Goal: Transaction & Acquisition: Book appointment/travel/reservation

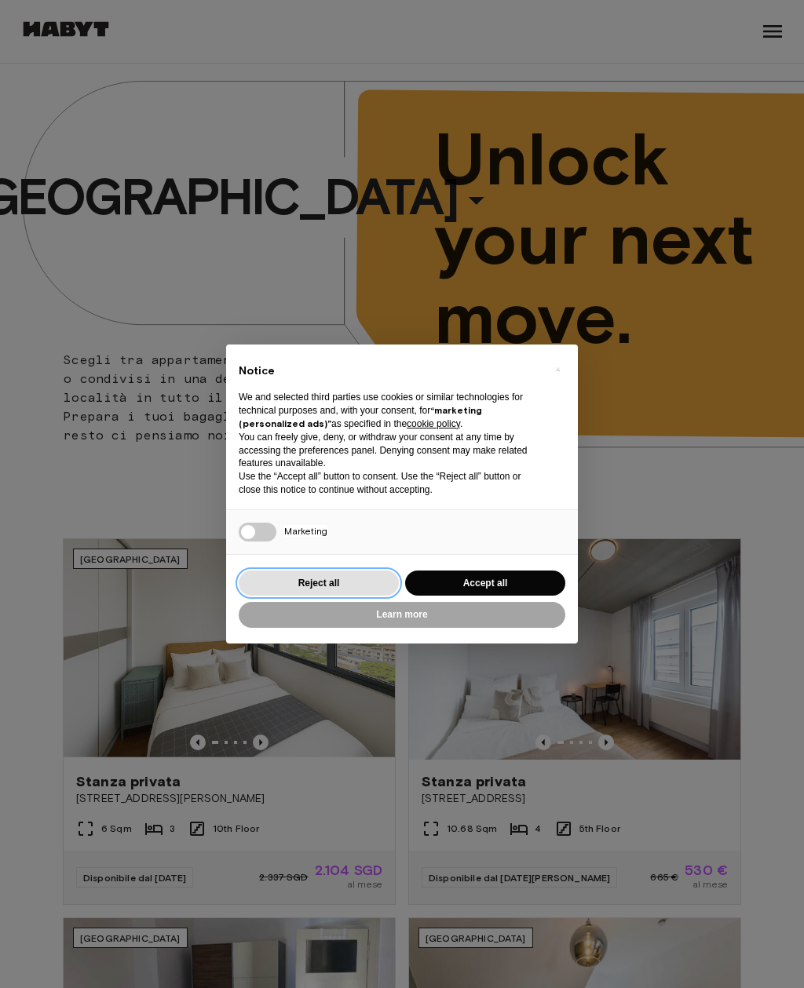
click at [362, 580] on button "Reject all" at bounding box center [319, 584] width 160 height 26
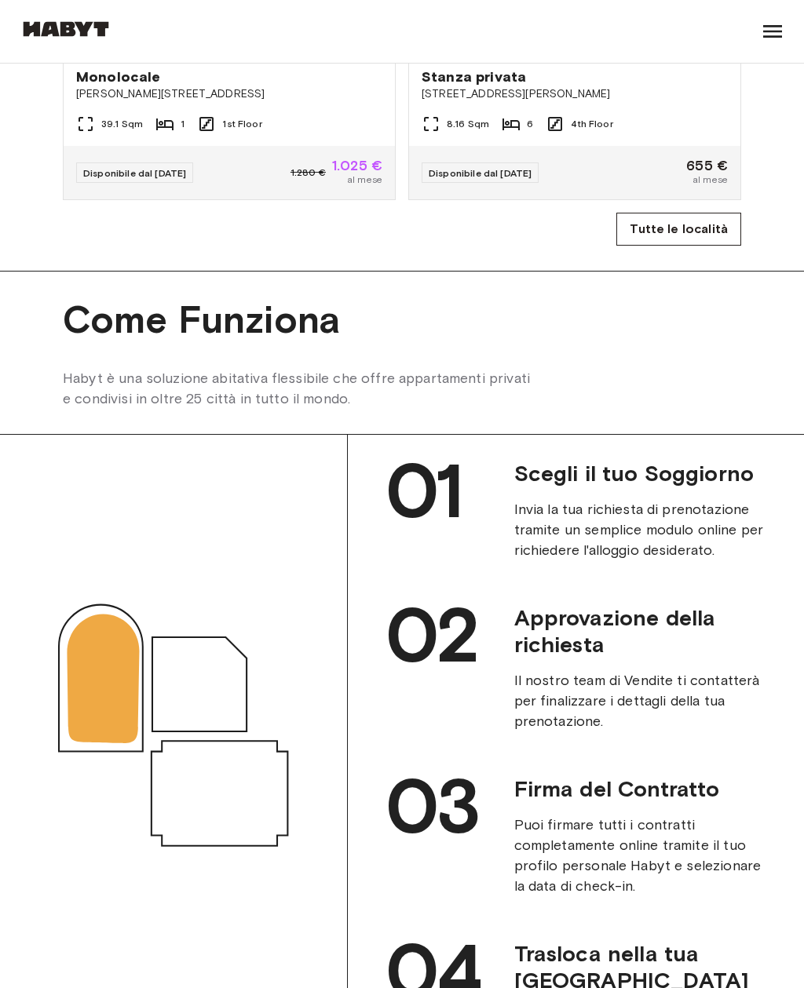
scroll to position [1462, 0]
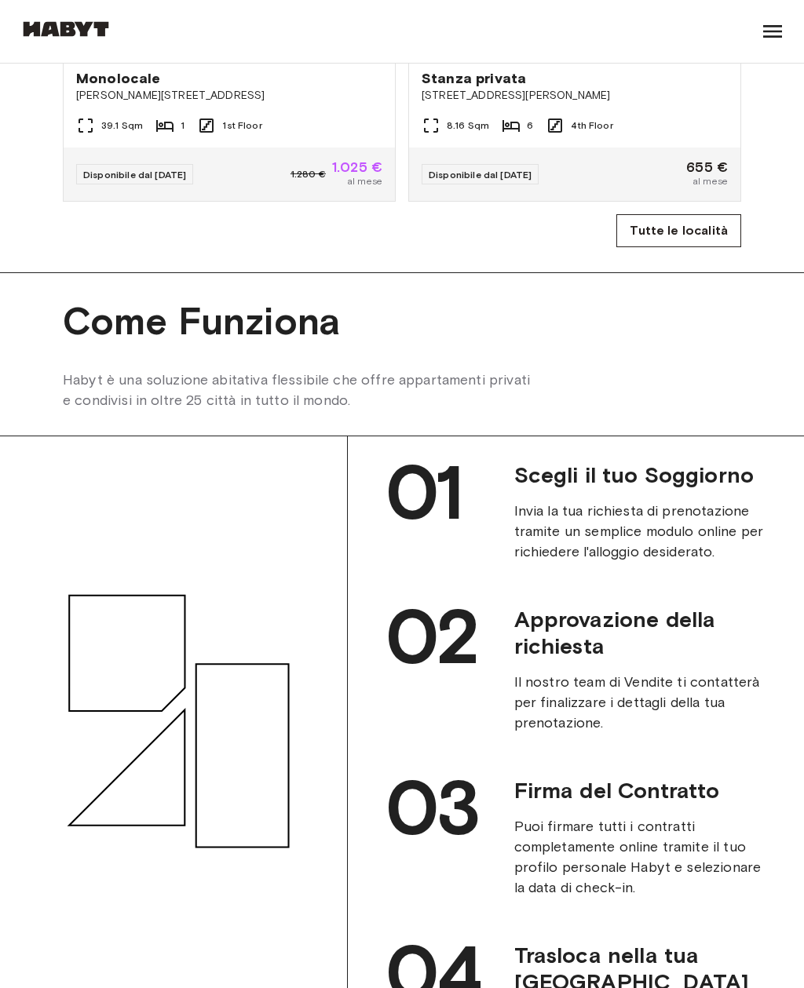
click at [697, 230] on link "Tutte le località" at bounding box center [678, 230] width 125 height 33
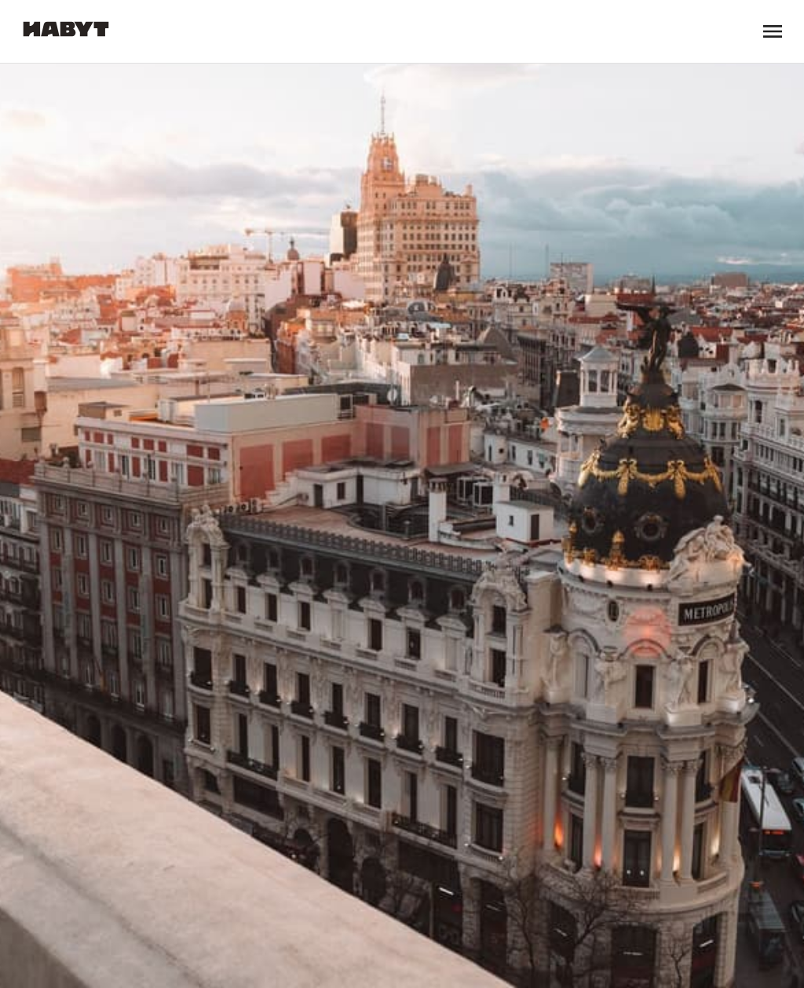
scroll to position [3700, 0]
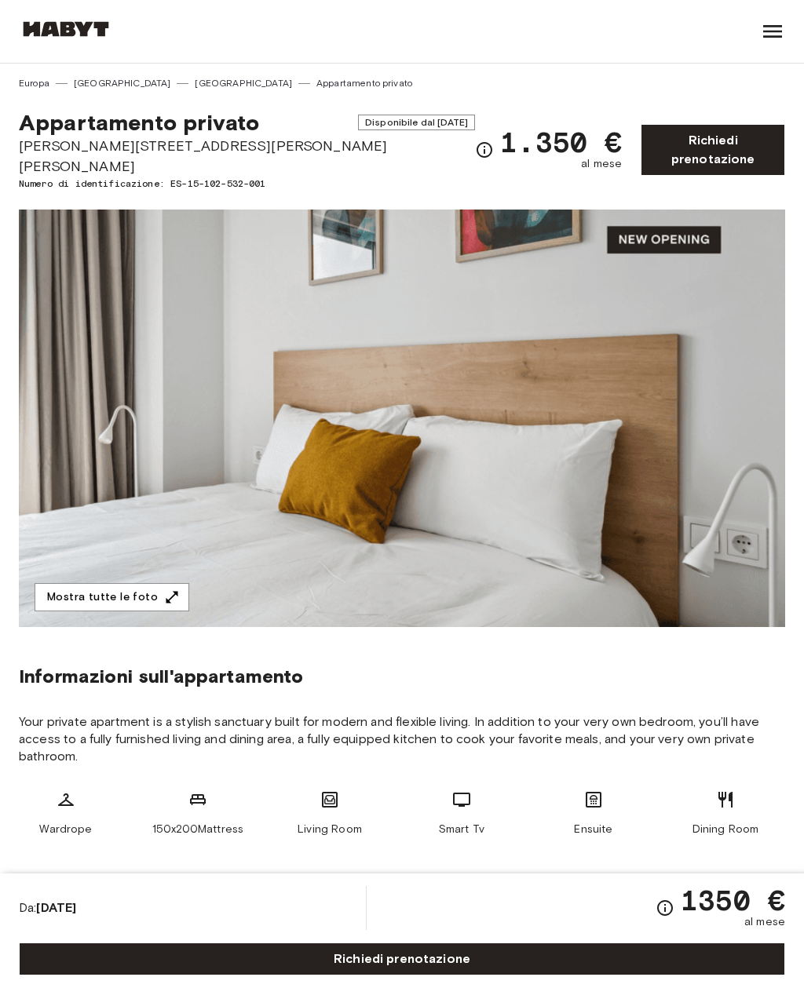
click at [710, 151] on link "Richiedi prenotazione" at bounding box center [712, 150] width 144 height 52
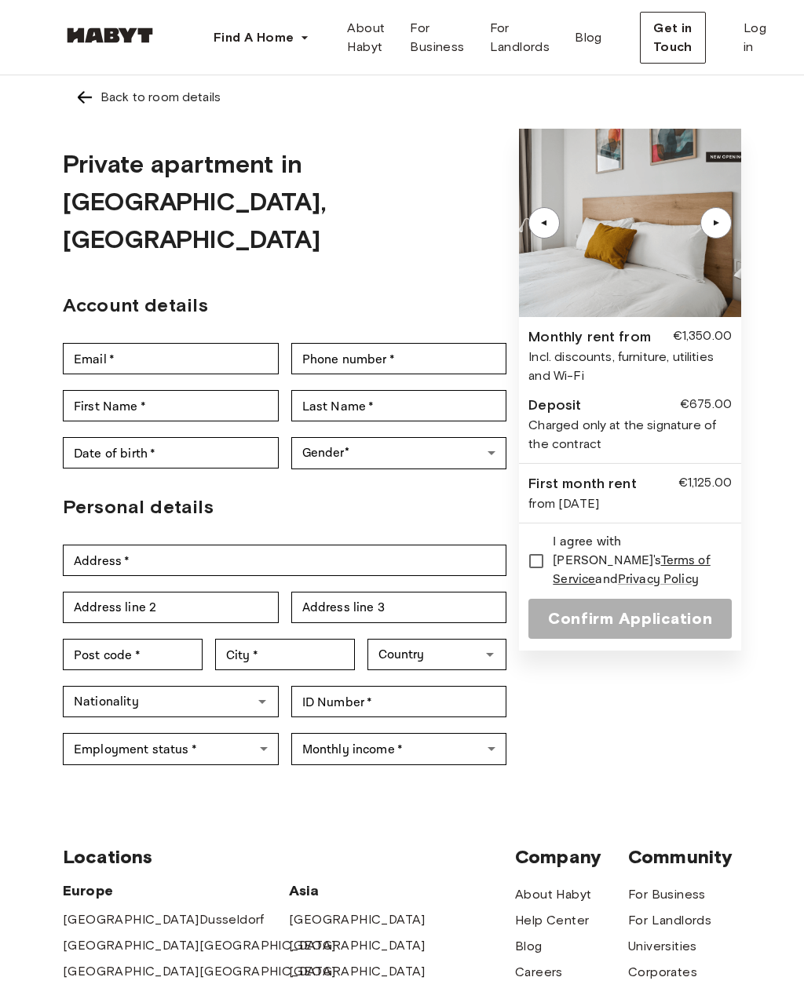
click at [116, 36] on img at bounding box center [110, 35] width 94 height 16
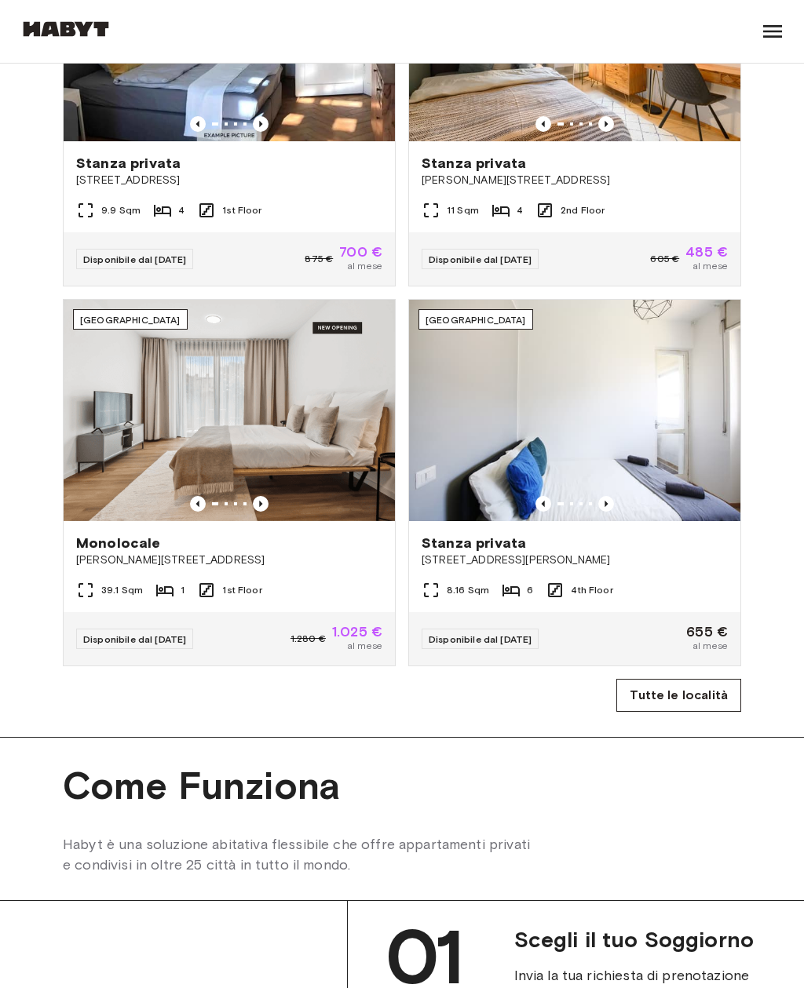
scroll to position [998, 0]
